Goal: Task Accomplishment & Management: Complete application form

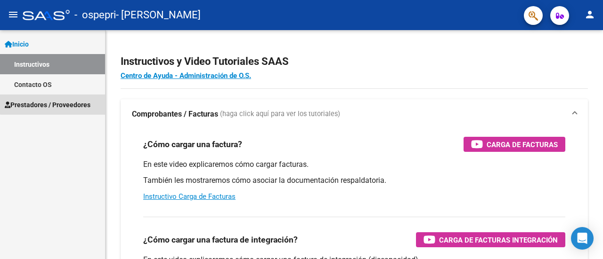
click at [65, 103] on span "Prestadores / Proveedores" at bounding box center [48, 105] width 86 height 10
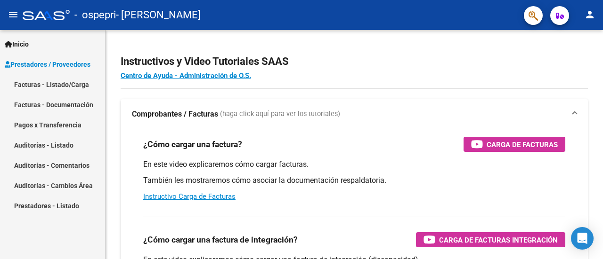
click at [56, 105] on link "Facturas - Documentación" at bounding box center [52, 105] width 105 height 20
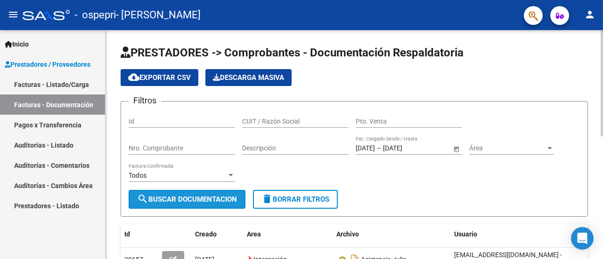
click at [223, 199] on span "search Buscar Documentacion" at bounding box center [187, 199] width 100 height 8
click at [236, 201] on span "search Buscar Documentacion" at bounding box center [187, 199] width 100 height 8
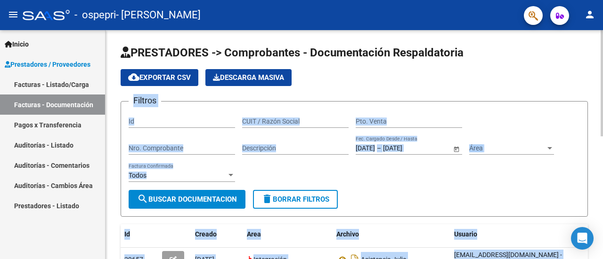
drag, startPoint x: 600, startPoint y: 57, endPoint x: 602, endPoint y: 99, distance: 41.5
click at [553, 142] on div "Área Área" at bounding box center [511, 145] width 85 height 19
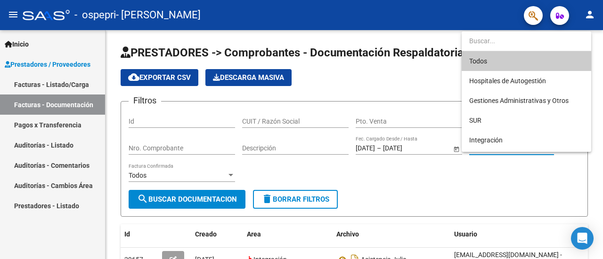
click at [575, 193] on div at bounding box center [301, 129] width 603 height 259
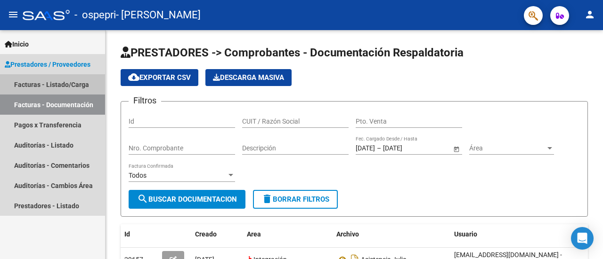
click at [35, 83] on link "Facturas - Listado/Carga" at bounding box center [52, 84] width 105 height 20
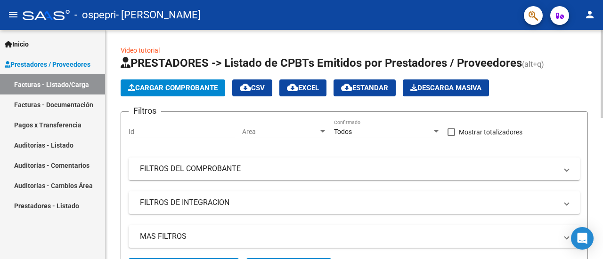
click at [196, 92] on span "Cargar Comprobante" at bounding box center [172, 88] width 89 height 8
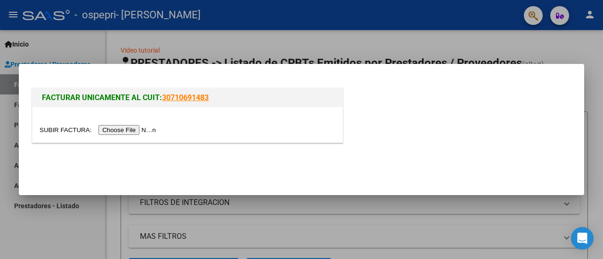
click at [138, 131] on input "file" at bounding box center [99, 130] width 119 height 10
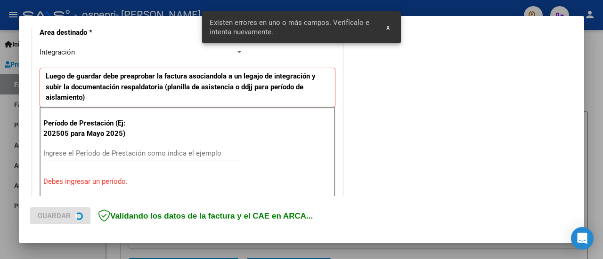
scroll to position [234, 0]
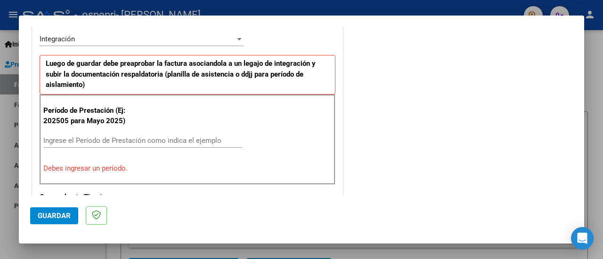
click at [113, 137] on input "Ingrese el Período de Prestación como indica el ejemplo" at bounding box center [142, 141] width 199 height 8
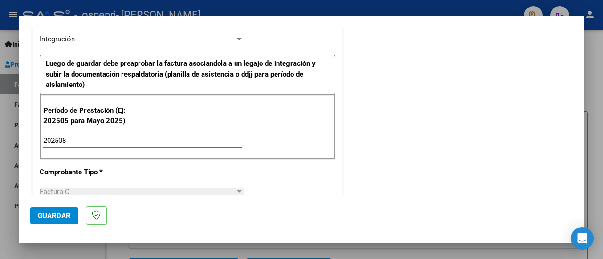
type input "202508"
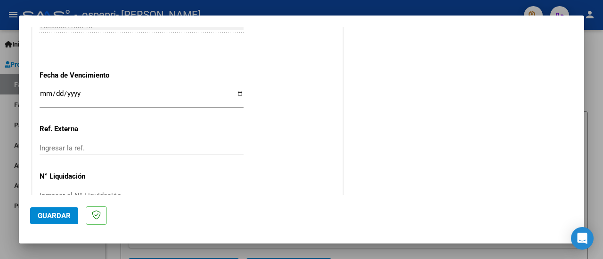
scroll to position [679, 0]
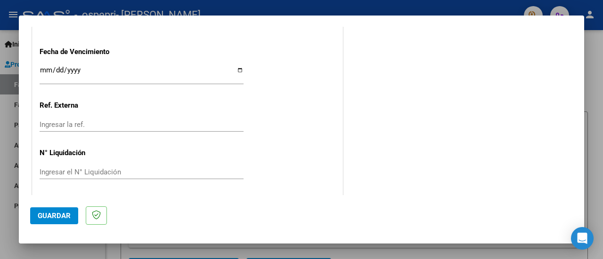
click at [146, 169] on input "Ingresar el N° Liquidación" at bounding box center [142, 172] width 204 height 8
click at [88, 165] on div "Ingresar el N° Liquidación" at bounding box center [142, 172] width 204 height 14
type input "269946"
click at [57, 224] on button "Guardar" at bounding box center [54, 216] width 48 height 17
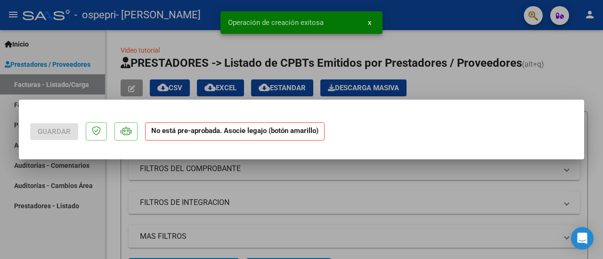
scroll to position [0, 0]
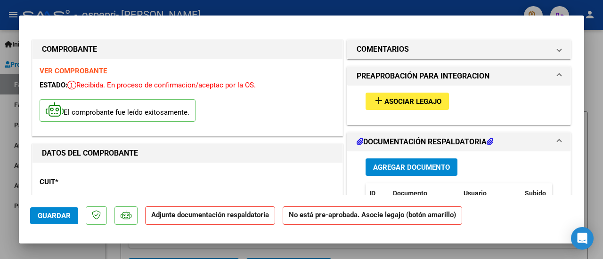
click at [403, 166] on span "Agregar Documento" at bounding box center [411, 167] width 77 height 8
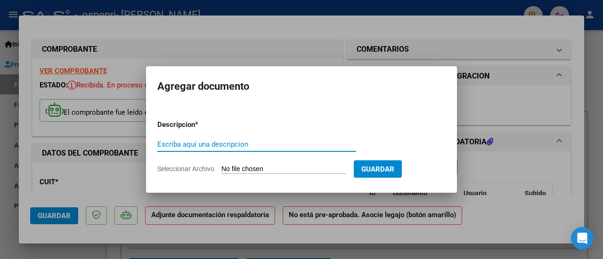
click at [259, 174] on form "Descripcion * Escriba aquí una descripcion Seleccionar Archivo Guardar" at bounding box center [301, 147] width 288 height 69
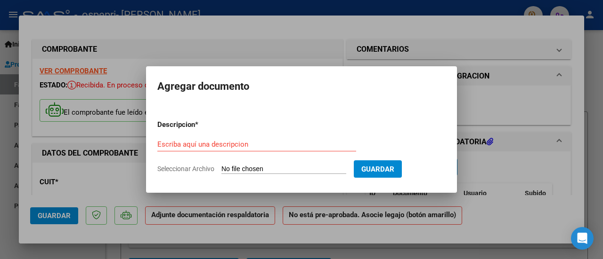
click at [259, 171] on input "Seleccionar Archivo" at bounding box center [283, 169] width 125 height 9
type input "C:\fakepath\asistencia [PERSON_NAME].pdf"
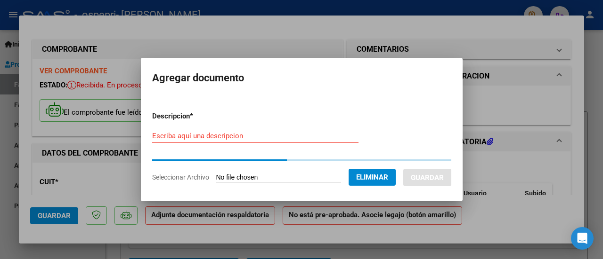
click at [215, 136] on input "Escriba aquí una descripcion" at bounding box center [255, 136] width 206 height 8
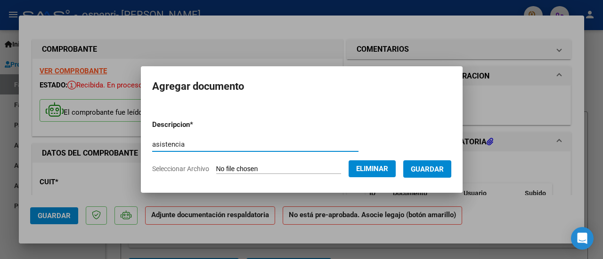
type input "asistencia"
click at [420, 168] on span "Guardar" at bounding box center [427, 169] width 33 height 8
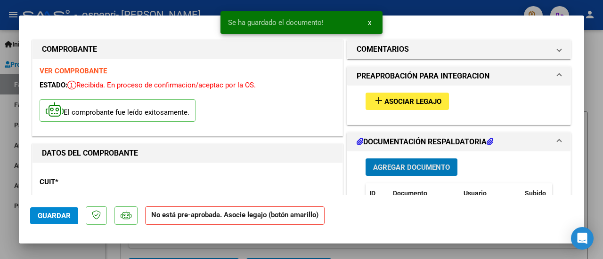
click at [33, 213] on button "Guardar" at bounding box center [54, 216] width 48 height 17
click at [386, 101] on span "Asociar Legajo" at bounding box center [412, 101] width 57 height 8
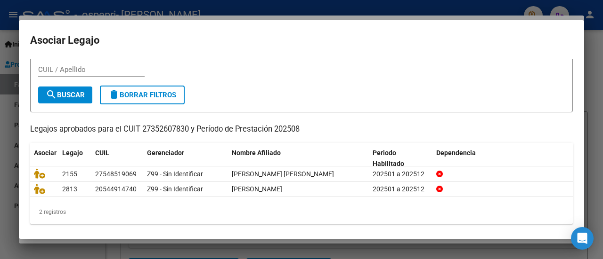
scroll to position [30, 0]
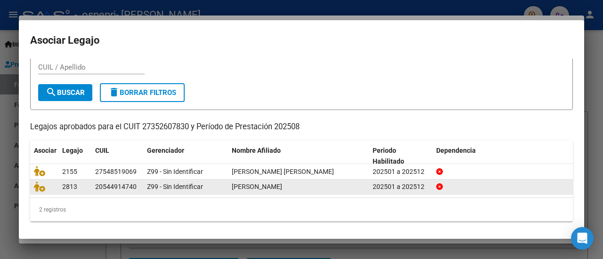
click at [119, 183] on div "20544914740" at bounding box center [115, 187] width 41 height 11
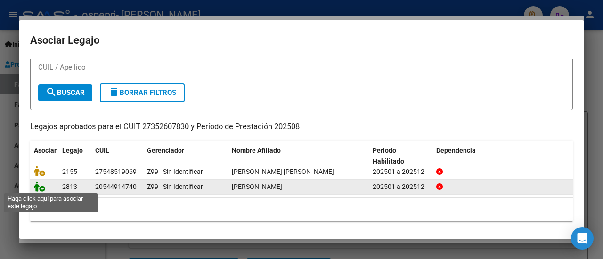
click at [41, 185] on icon at bounding box center [39, 187] width 11 height 10
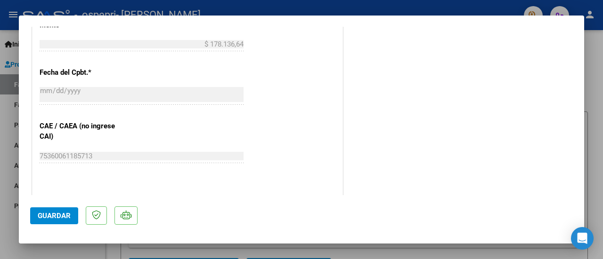
scroll to position [683, 0]
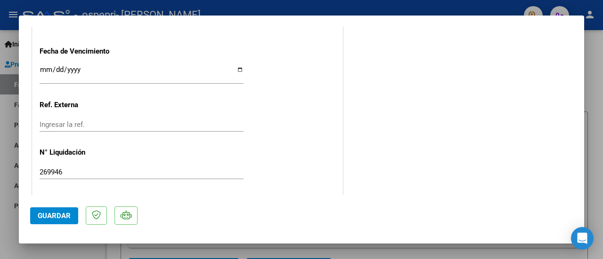
click at [70, 217] on span "Guardar" at bounding box center [54, 216] width 33 height 8
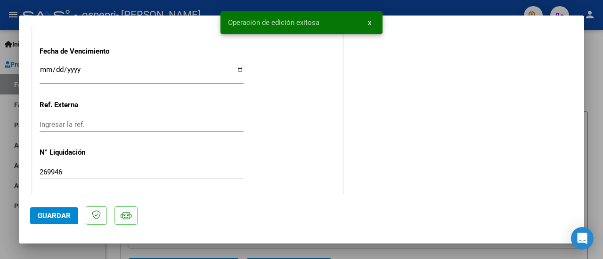
click at [595, 94] on div at bounding box center [301, 129] width 603 height 259
type input "$ 0,00"
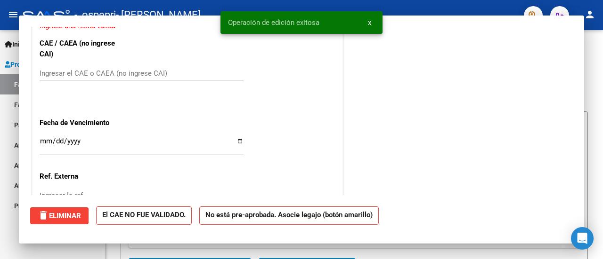
scroll to position [754, 0]
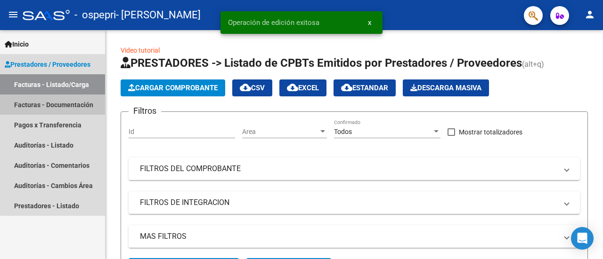
click at [51, 110] on link "Facturas - Documentación" at bounding box center [52, 105] width 105 height 20
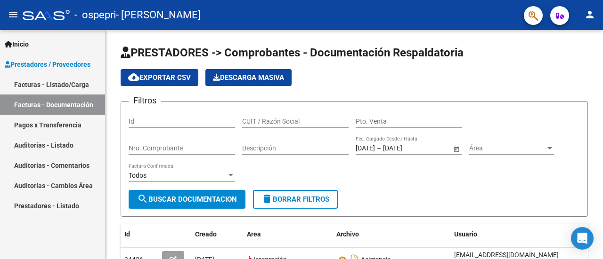
click at [55, 80] on link "Facturas - Listado/Carga" at bounding box center [52, 84] width 105 height 20
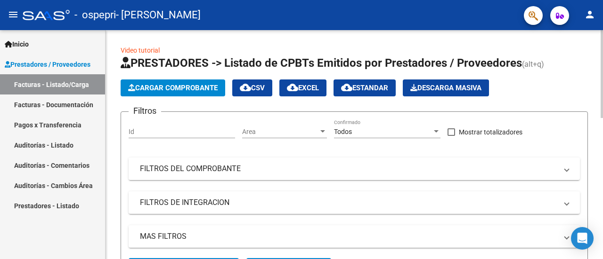
click at [177, 86] on span "Cargar Comprobante" at bounding box center [172, 88] width 89 height 8
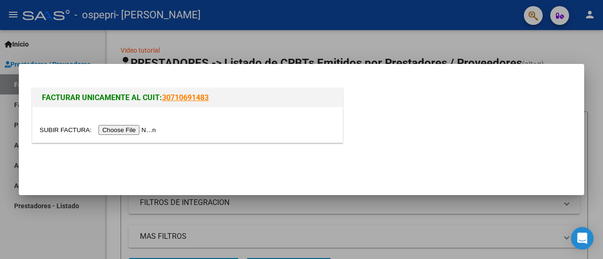
click at [133, 133] on input "file" at bounding box center [99, 130] width 119 height 10
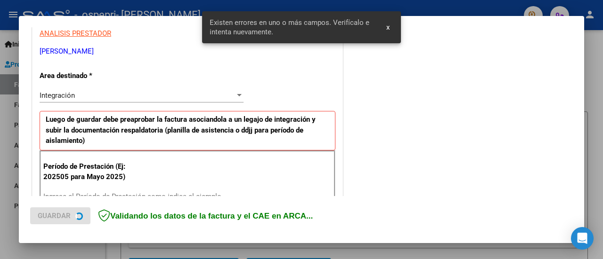
scroll to position [234, 0]
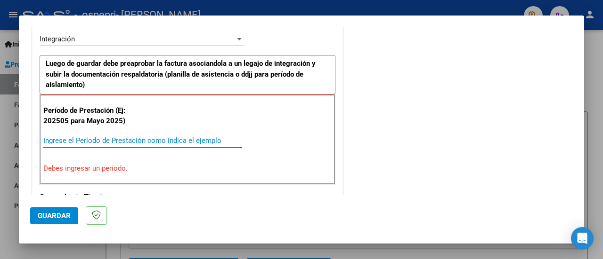
click at [105, 139] on input "Ingrese el Período de Prestación como indica el ejemplo" at bounding box center [142, 141] width 199 height 8
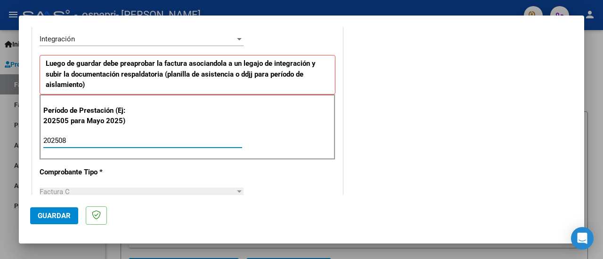
type input "202508"
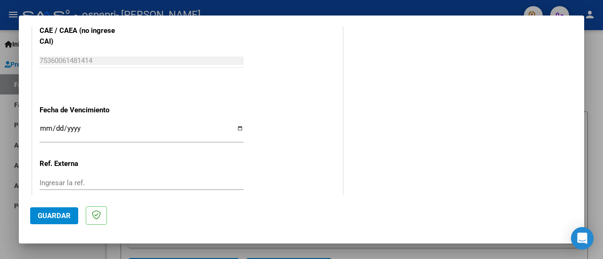
scroll to position [679, 0]
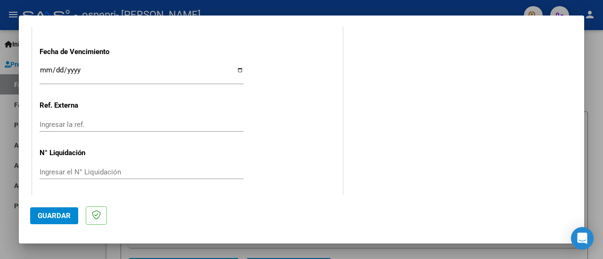
click at [62, 221] on button "Guardar" at bounding box center [54, 216] width 48 height 17
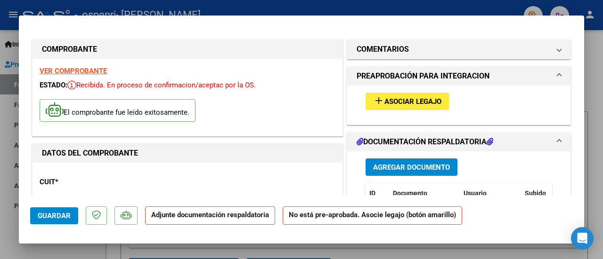
click at [407, 173] on button "Agregar Documento" at bounding box center [411, 167] width 92 height 17
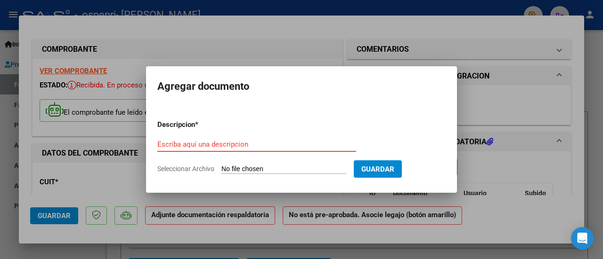
click at [200, 147] on input "Escriba aquí una descripcion" at bounding box center [256, 144] width 199 height 8
click at [251, 165] on app-file-uploader "Seleccionar Archivo" at bounding box center [255, 169] width 196 height 8
click at [247, 170] on input "Seleccionar Archivo" at bounding box center [283, 169] width 125 height 9
type input "C:\fakepath\asistencia [PERSON_NAME].pdf"
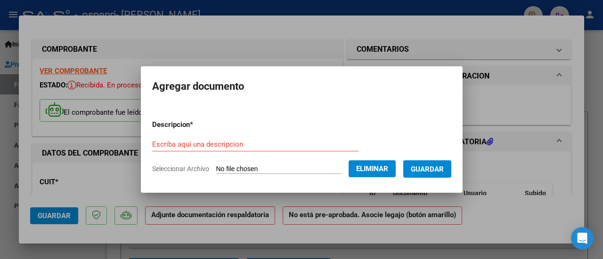
click at [283, 145] on input "Escriba aquí una descripcion" at bounding box center [255, 144] width 206 height 8
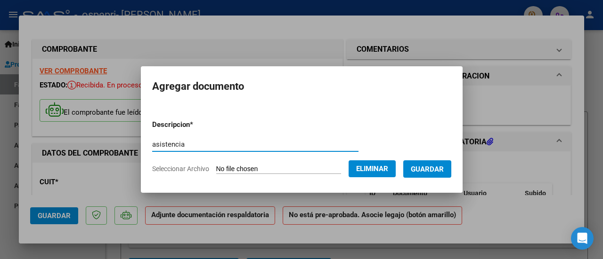
type input "asistencia"
click at [432, 170] on span "Guardar" at bounding box center [427, 169] width 33 height 8
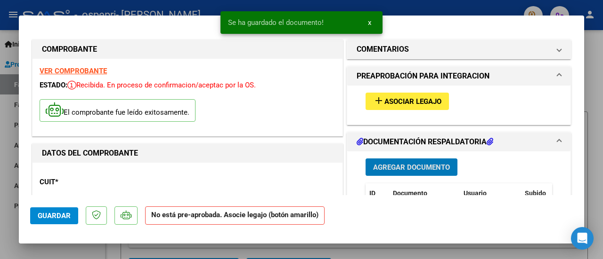
click at [422, 98] on span "Asociar Legajo" at bounding box center [412, 101] width 57 height 8
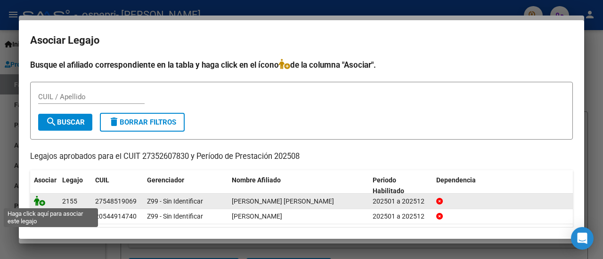
click at [43, 200] on icon at bounding box center [39, 201] width 11 height 10
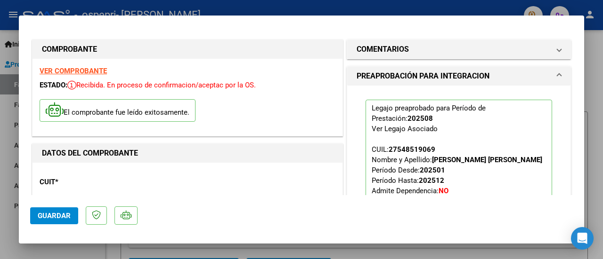
click at [41, 218] on span "Guardar" at bounding box center [54, 216] width 33 height 8
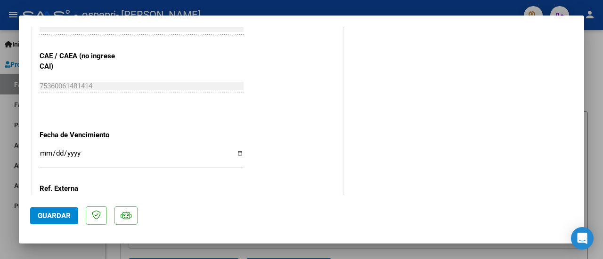
scroll to position [683, 0]
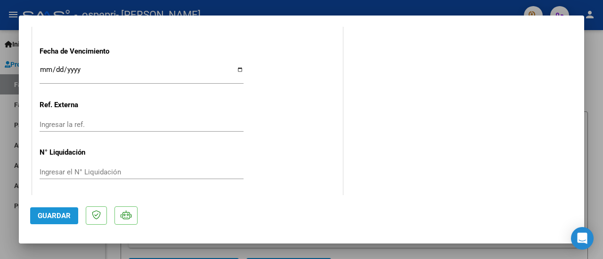
click at [74, 220] on button "Guardar" at bounding box center [54, 216] width 48 height 17
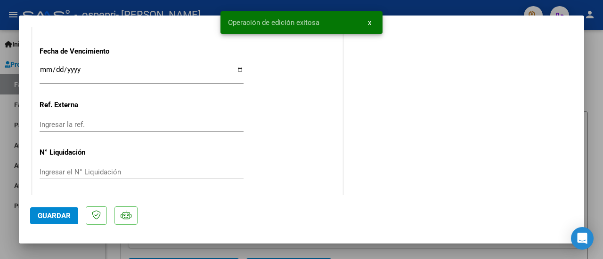
click at [595, 119] on div at bounding box center [301, 129] width 603 height 259
type input "$ 0,00"
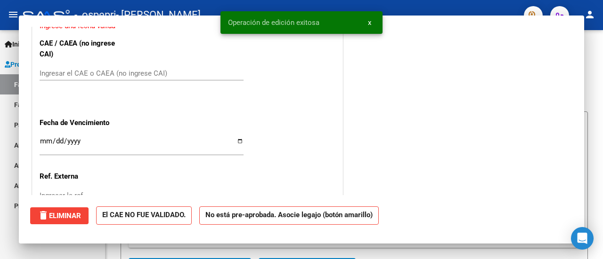
scroll to position [754, 0]
